Goal: Find specific page/section: Find specific page/section

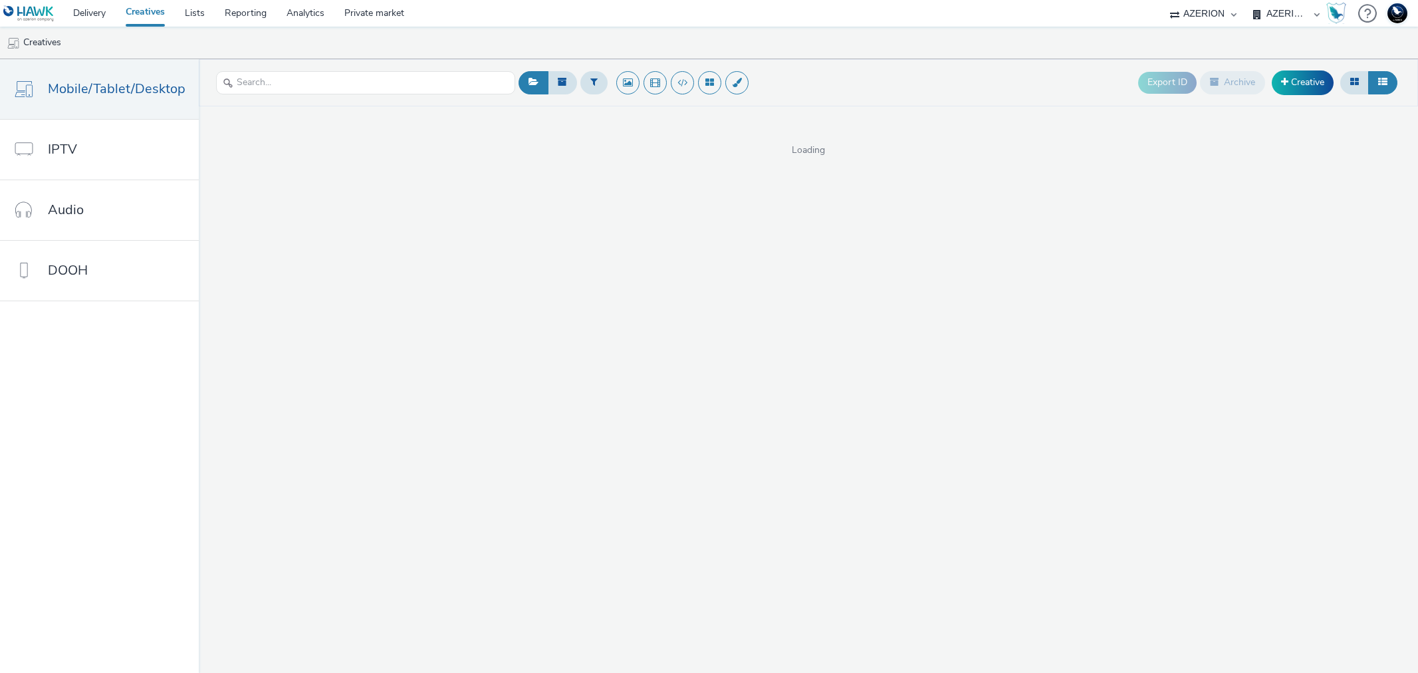
select select "ac009755-aa48-4799-8050-7a339a378eb8"
select select "79162ed7-0017-4339-93b0-3399b708648f"
select select "9387901d-a129-43df-b0ef-f9e7dbeb676e"
select select "5a94105f-ae37-4383-8db0-523927ef90ba"
select select "9387901d-a129-43df-b0ef-f9e7dbeb676e"
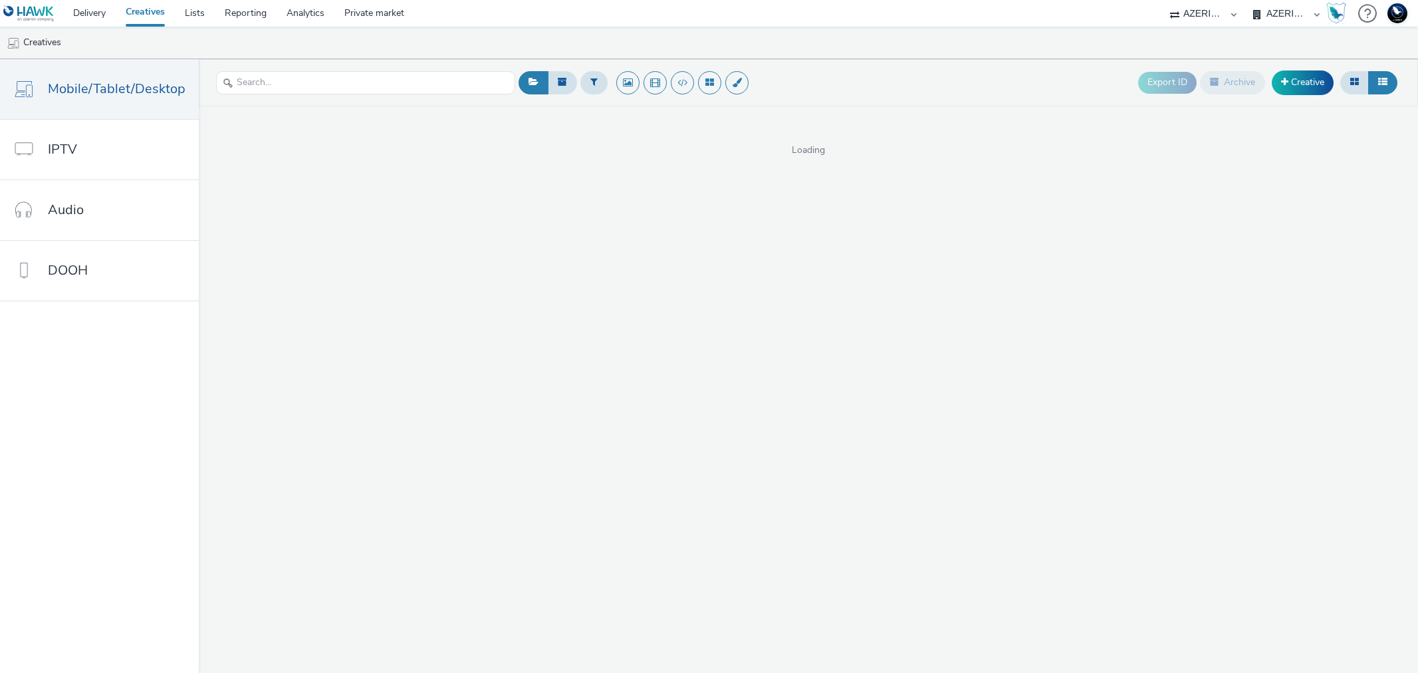
select select "47d90c6b-4628-495b-b1d1-cf96ef71660b"
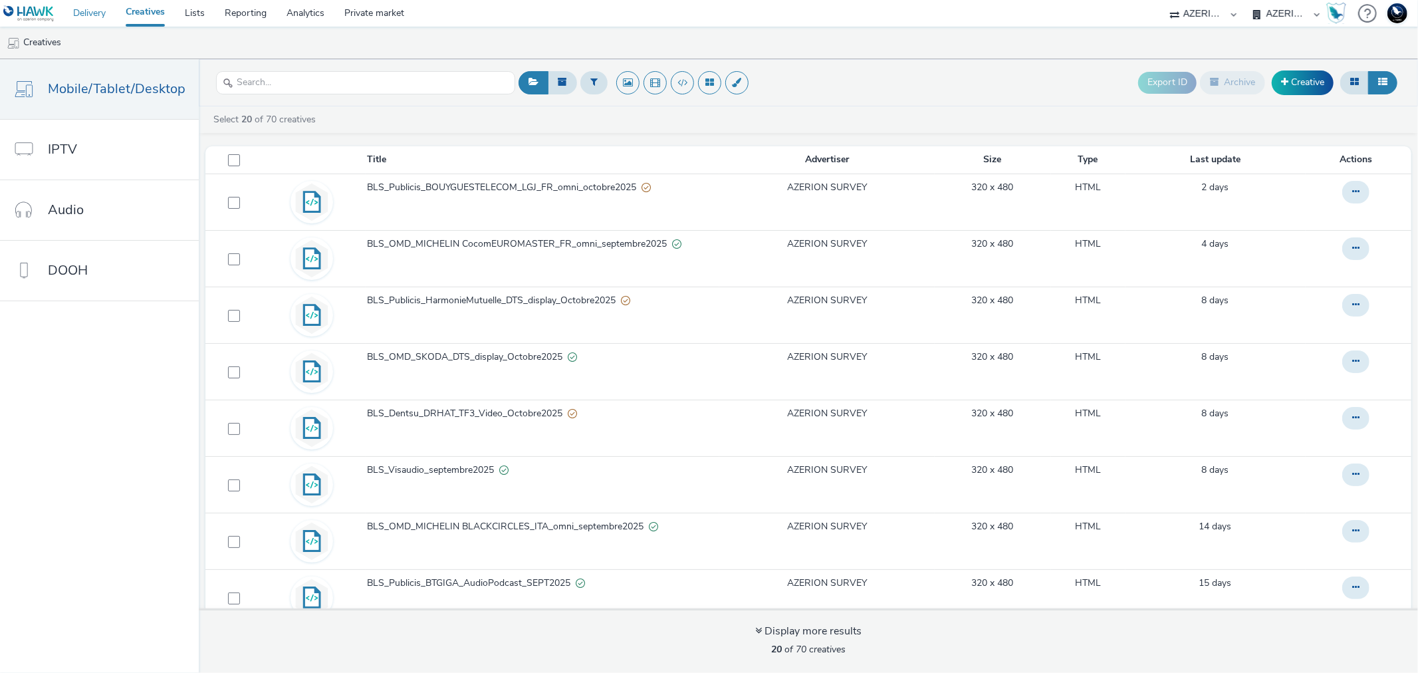
click at [91, 9] on link "Delivery" at bounding box center [89, 13] width 53 height 27
